Goal: Find specific page/section: Find specific page/section

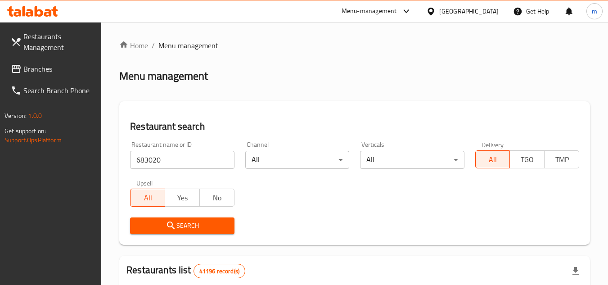
click at [40, 69] on span "Branches" at bounding box center [58, 68] width 71 height 11
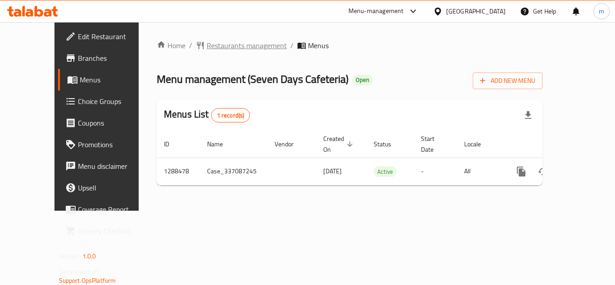
click at [207, 48] on span "Restaurants management" at bounding box center [247, 45] width 80 height 11
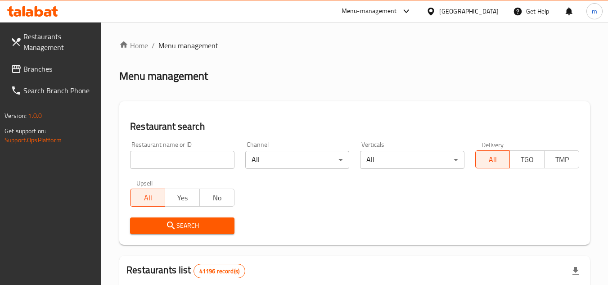
click at [151, 156] on input "search" at bounding box center [182, 160] width 104 height 18
paste input "697181"
type input "697181"
click at [185, 225] on span "Search" at bounding box center [182, 225] width 90 height 11
